Goal: Task Accomplishment & Management: Use online tool/utility

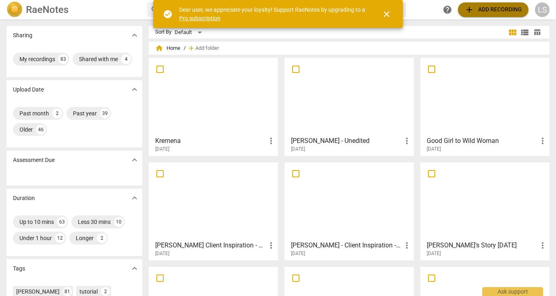
click at [464, 10] on button "add Add recording" at bounding box center [493, 9] width 71 height 15
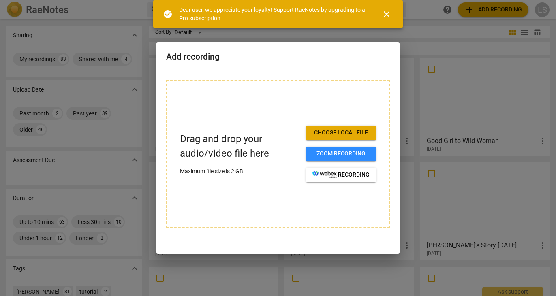
drag, startPoint x: 340, startPoint y: 134, endPoint x: 340, endPoint y: 128, distance: 5.7
click at [340, 134] on span "Choose local file" at bounding box center [341, 133] width 57 height 8
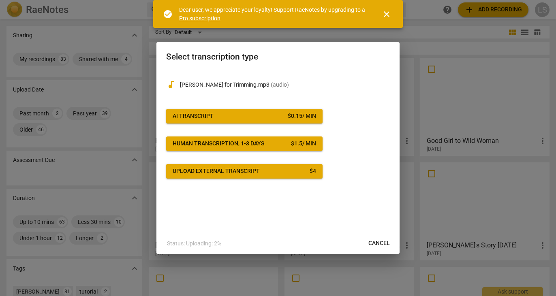
click at [240, 116] on span "AI Transcript $ 0.15 / min" at bounding box center [244, 116] width 143 height 8
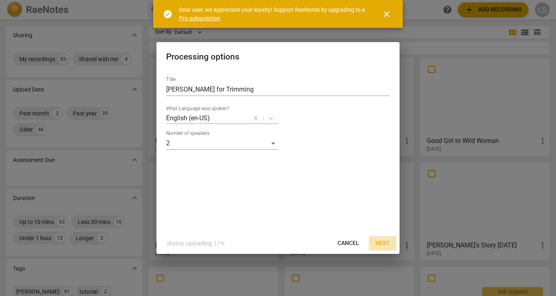
click at [384, 242] on span "Next" at bounding box center [382, 244] width 15 height 8
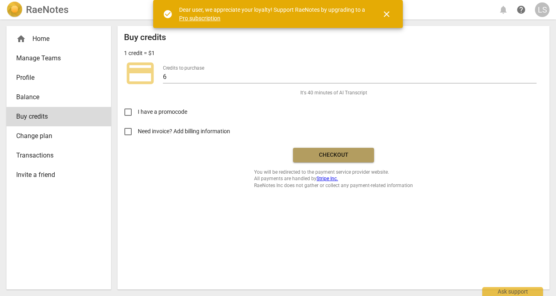
click at [314, 154] on span "Checkout" at bounding box center [334, 155] width 68 height 8
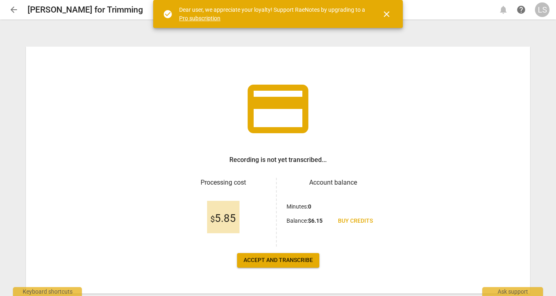
click at [266, 259] on span "Accept and transcribe" at bounding box center [278, 261] width 69 height 8
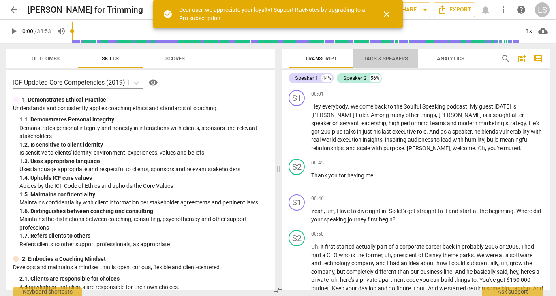
click at [395, 57] on span "Tags & Speakers" at bounding box center [386, 59] width 45 height 6
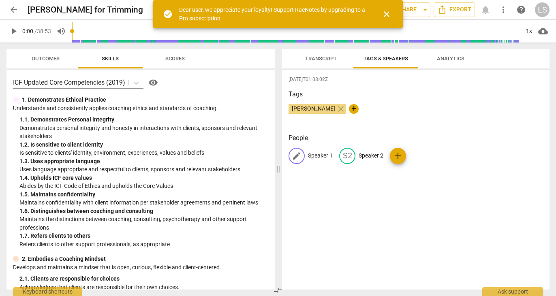
click at [317, 160] on div "edit Speaker 1" at bounding box center [311, 156] width 44 height 16
type input "[PERSON_NAME]"
click at [421, 155] on p "Speaker 2" at bounding box center [423, 156] width 25 height 9
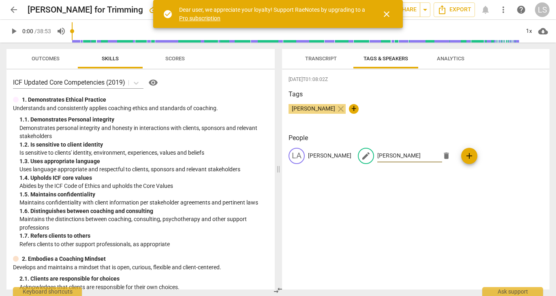
type input "[PERSON_NAME]"
click at [386, 13] on span "close" at bounding box center [387, 14] width 10 height 10
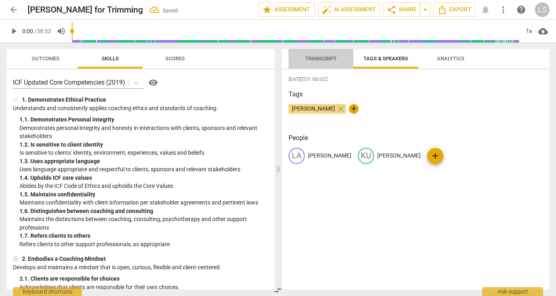
click at [327, 58] on span "Transcript" at bounding box center [321, 59] width 32 height 6
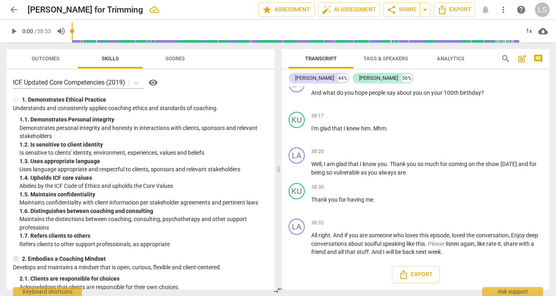
scroll to position [5380, 0]
drag, startPoint x: 312, startPoint y: 103, endPoint x: 464, endPoint y: 253, distance: 213.8
click at [464, 253] on div "LA play_arrow pause 00:01 + Add competency keyboard_arrow_right Hey everybody .…" at bounding box center [416, 188] width 268 height 203
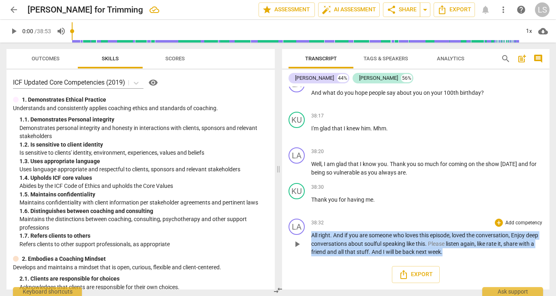
drag, startPoint x: 464, startPoint y: 253, endPoint x: 405, endPoint y: 220, distance: 67.5
click at [405, 220] on div "38:32 + Add competency keyboard_arrow_right All right . And if you are someone …" at bounding box center [427, 238] width 232 height 38
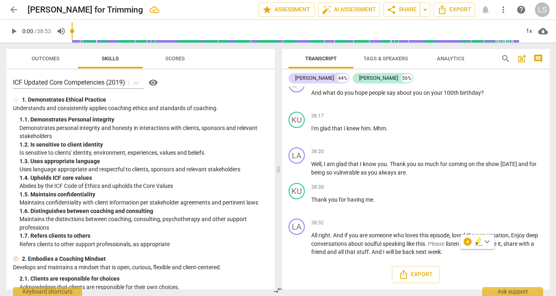
click at [471, 266] on div "Export" at bounding box center [416, 275] width 268 height 30
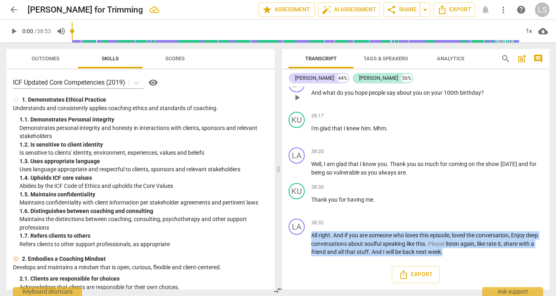
drag, startPoint x: 471, startPoint y: 256, endPoint x: 309, endPoint y: 99, distance: 225.0
click at [309, 99] on div "LA play_arrow pause 00:01 + Add competency keyboard_arrow_right Hey everybody .…" at bounding box center [416, 188] width 268 height 203
click at [412, 276] on span "Export" at bounding box center [416, 275] width 34 height 10
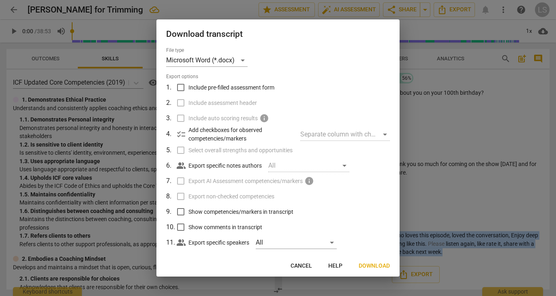
click at [370, 264] on span "Download" at bounding box center [374, 266] width 31 height 8
